Goal: Browse casually: Explore the website without a specific task or goal

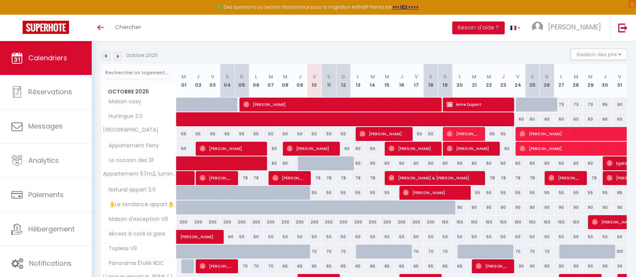
scroll to position [175, 0]
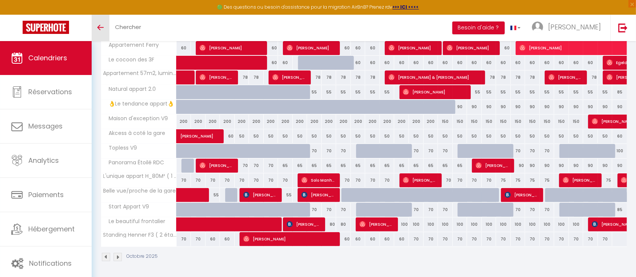
click at [97, 25] on link "Toggle menubar" at bounding box center [101, 28] width 18 height 26
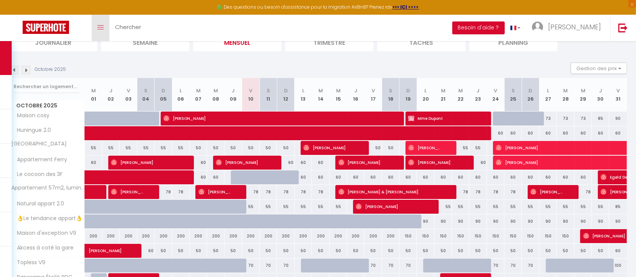
scroll to position [57, 0]
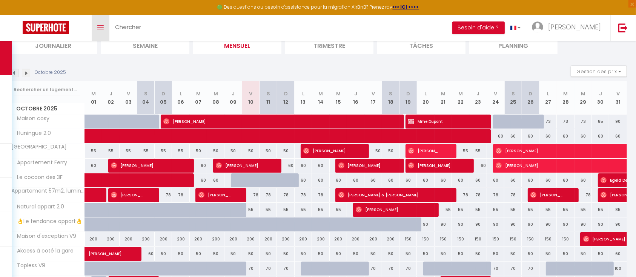
click at [100, 25] on icon "Toggle menubar" at bounding box center [100, 27] width 6 height 5
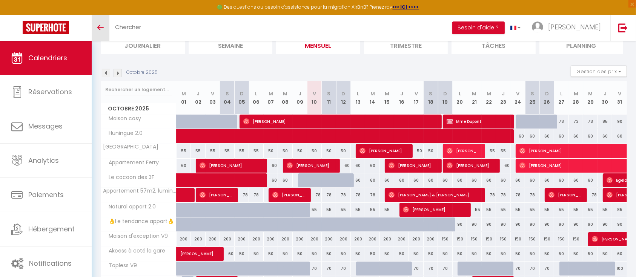
click at [100, 25] on icon "Toggle menubar" at bounding box center [100, 27] width 6 height 5
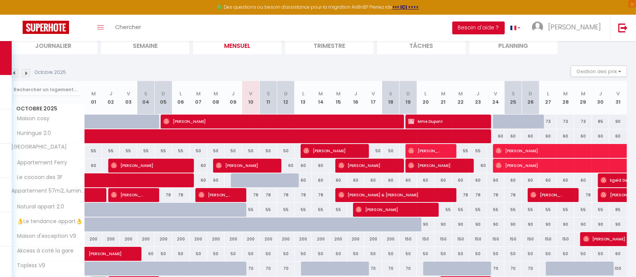
click at [15, 72] on img at bounding box center [14, 73] width 8 height 8
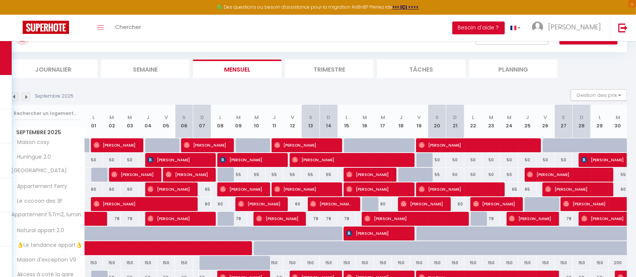
scroll to position [33, 0]
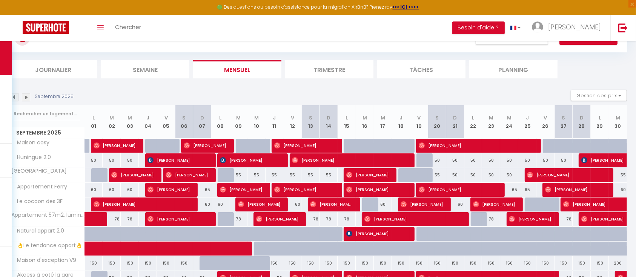
click at [14, 96] on img at bounding box center [14, 97] width 8 height 8
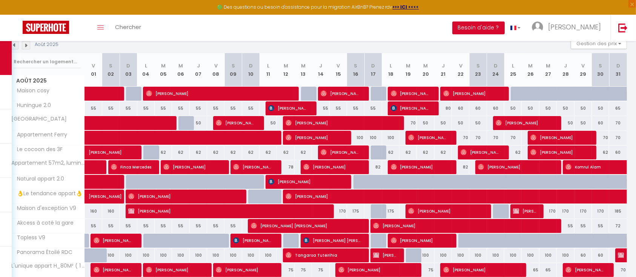
scroll to position [85, 0]
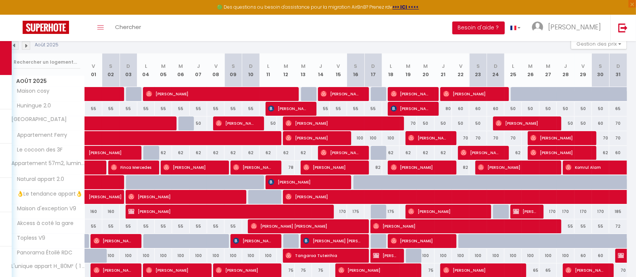
click at [26, 42] on img at bounding box center [26, 46] width 8 height 8
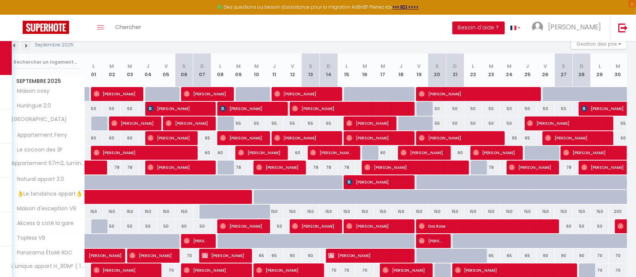
click at [15, 42] on img at bounding box center [14, 46] width 8 height 8
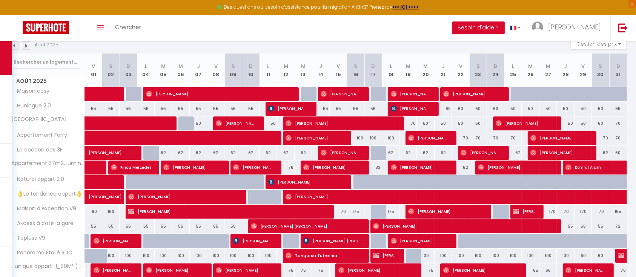
click at [27, 44] on img at bounding box center [26, 46] width 8 height 8
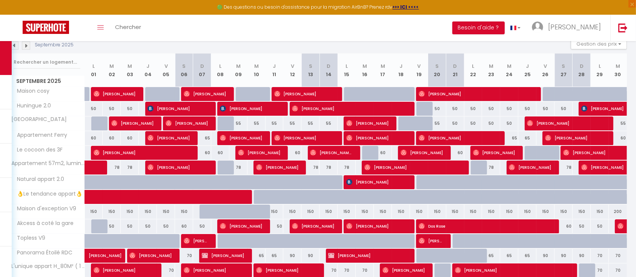
click at [13, 46] on img at bounding box center [14, 46] width 8 height 8
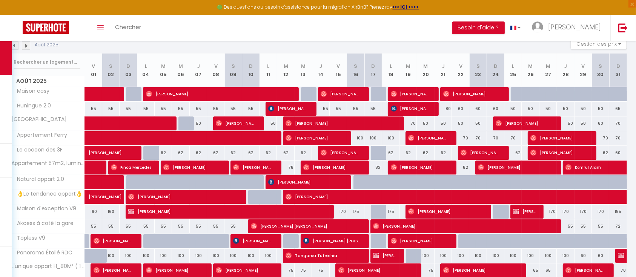
click at [29, 46] on img at bounding box center [26, 46] width 8 height 8
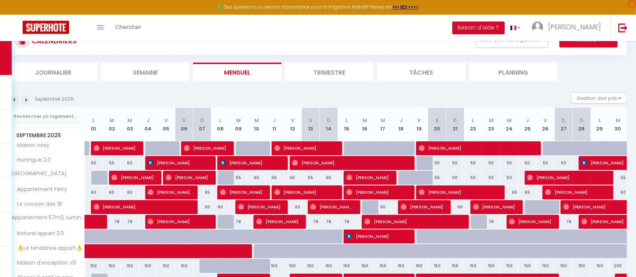
scroll to position [30, 0]
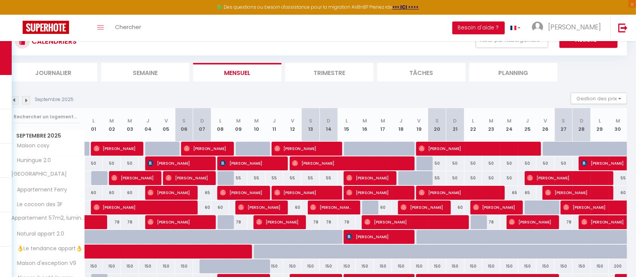
click at [15, 101] on img at bounding box center [14, 100] width 8 height 8
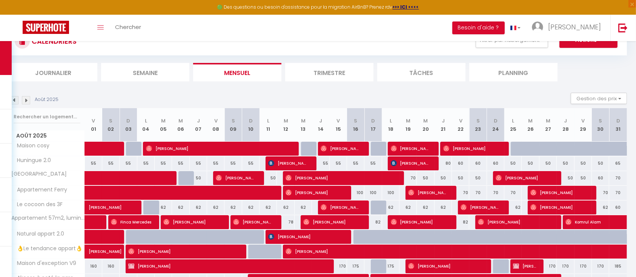
click at [27, 99] on img at bounding box center [26, 100] width 8 height 8
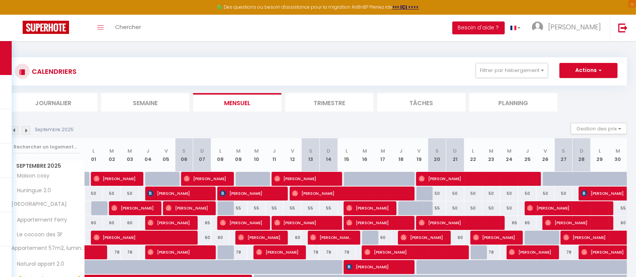
scroll to position [35, 0]
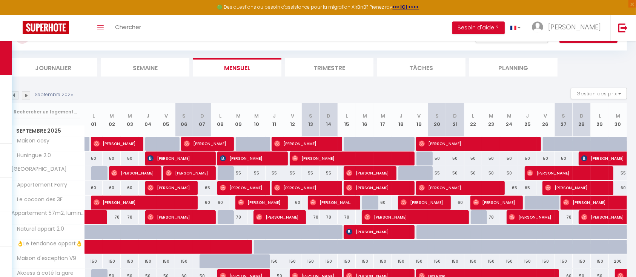
click at [15, 95] on img at bounding box center [14, 95] width 8 height 8
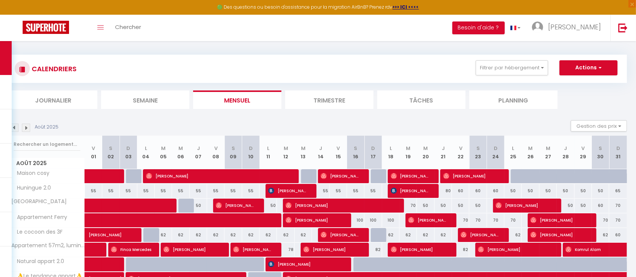
scroll to position [1, 0]
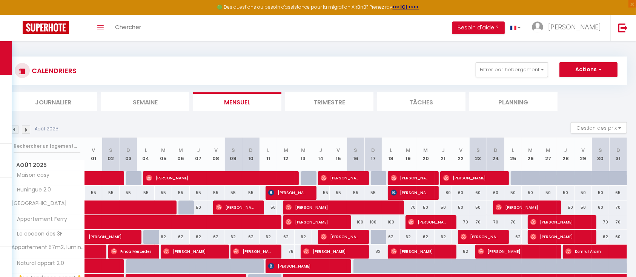
click at [26, 130] on img at bounding box center [26, 130] width 8 height 8
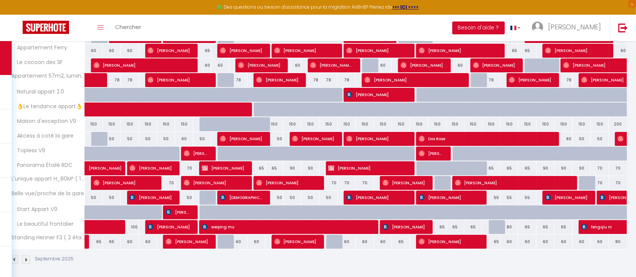
scroll to position [175, 0]
